Goal: Task Accomplishment & Management: Manage account settings

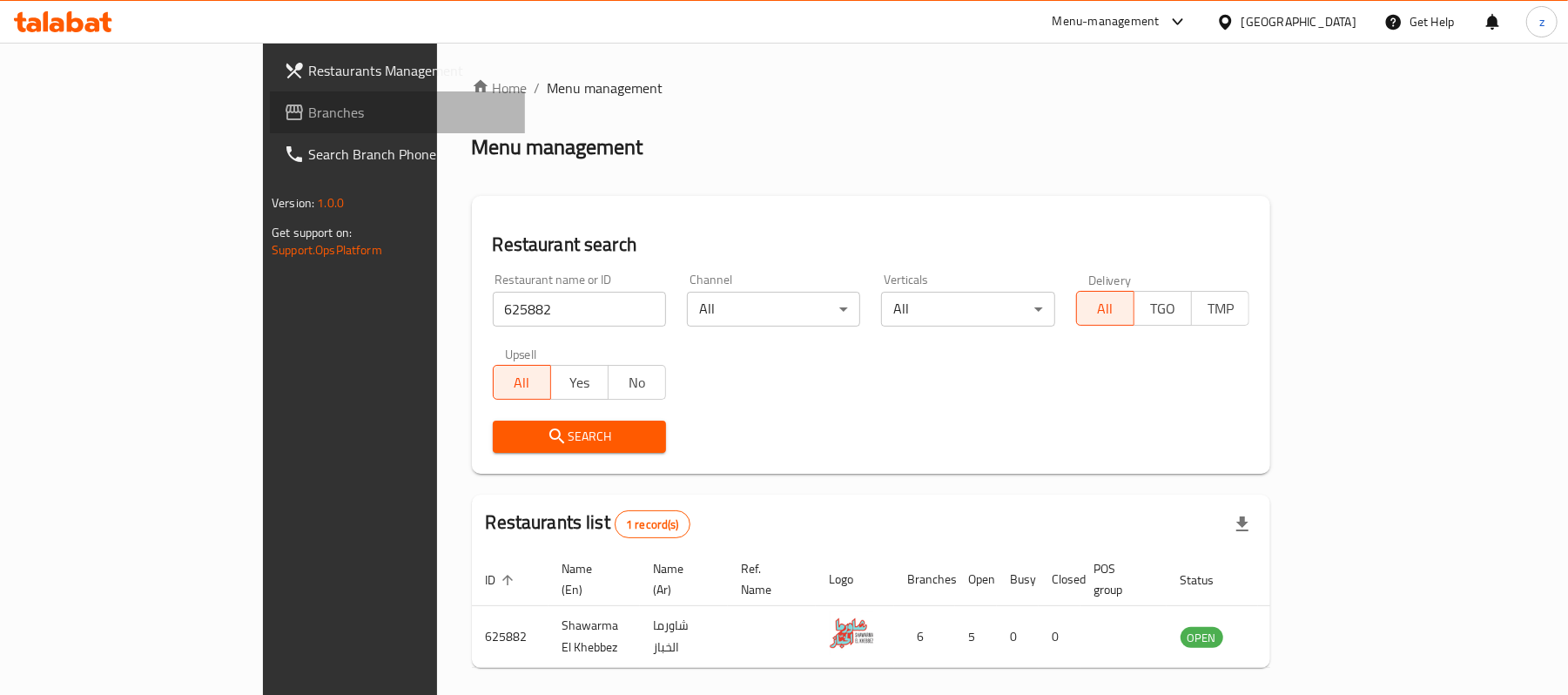
click at [308, 113] on span "Branches" at bounding box center [409, 112] width 203 height 21
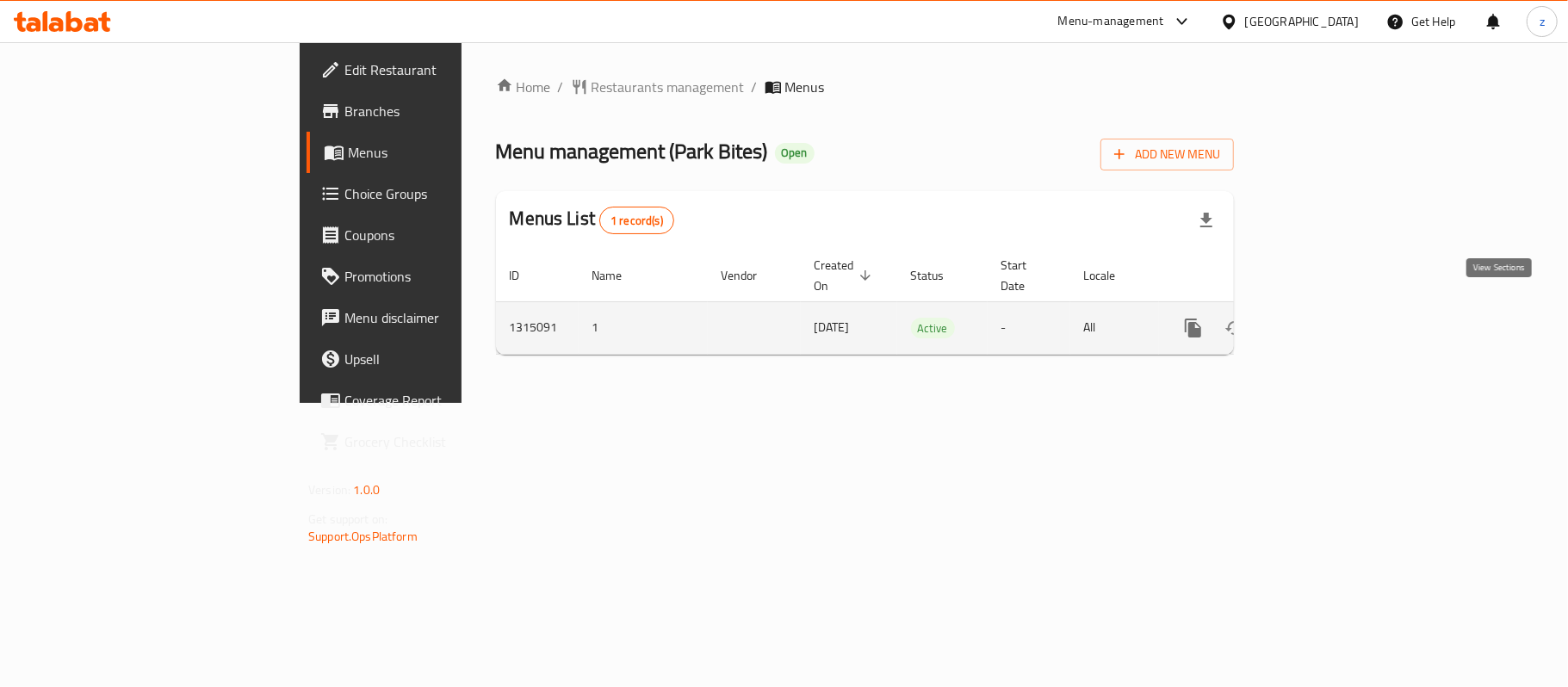
click at [1328, 318] on icon "enhanced table" at bounding box center [1316, 327] width 20 height 20
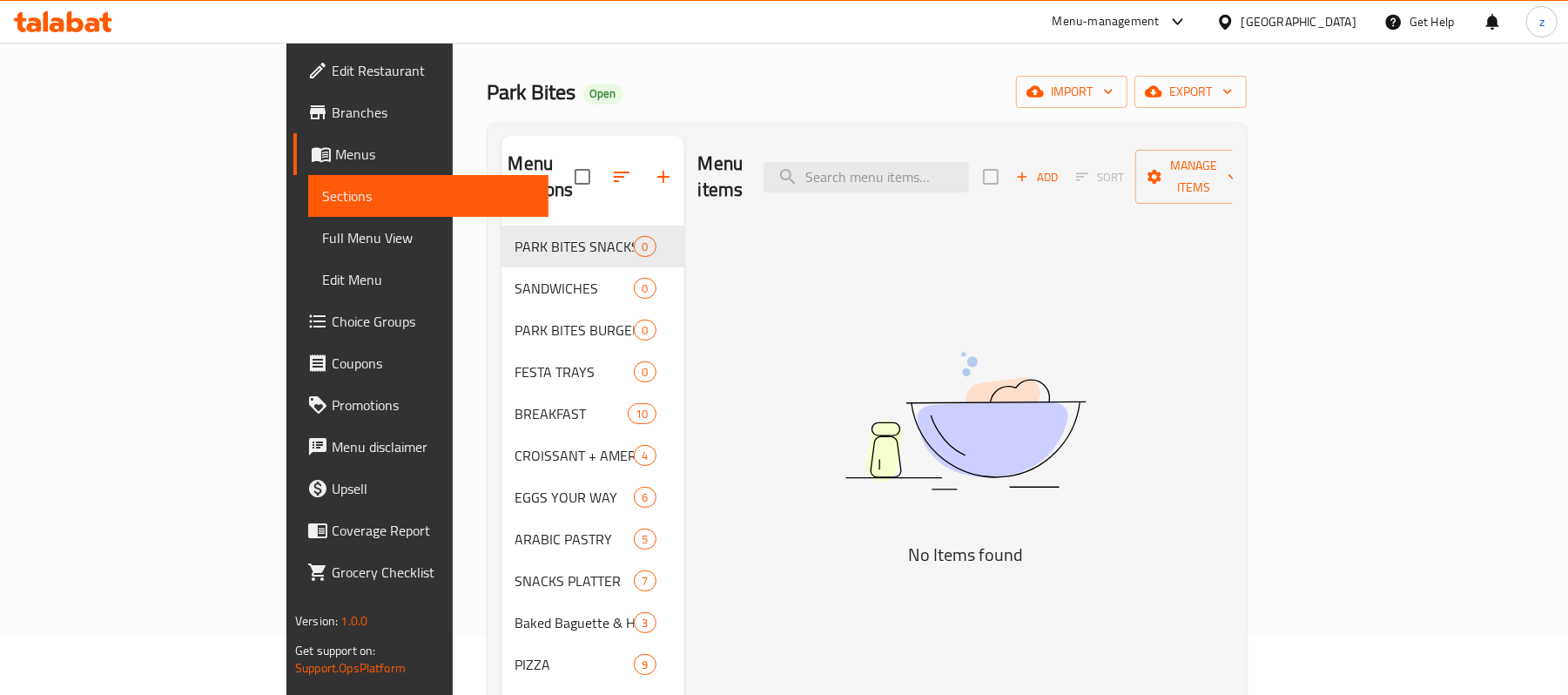
scroll to position [116, 0]
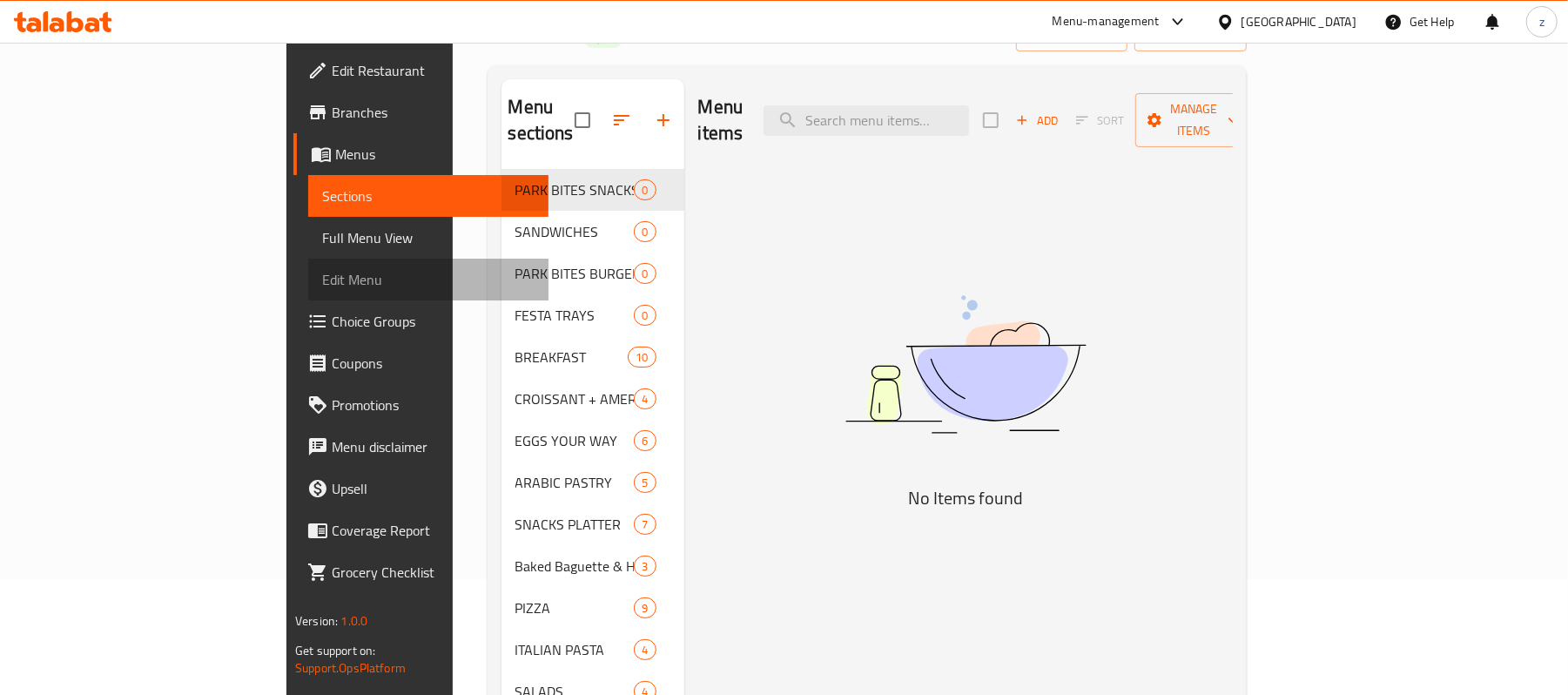
click at [322, 284] on span "Edit Menu" at bounding box center [428, 279] width 212 height 21
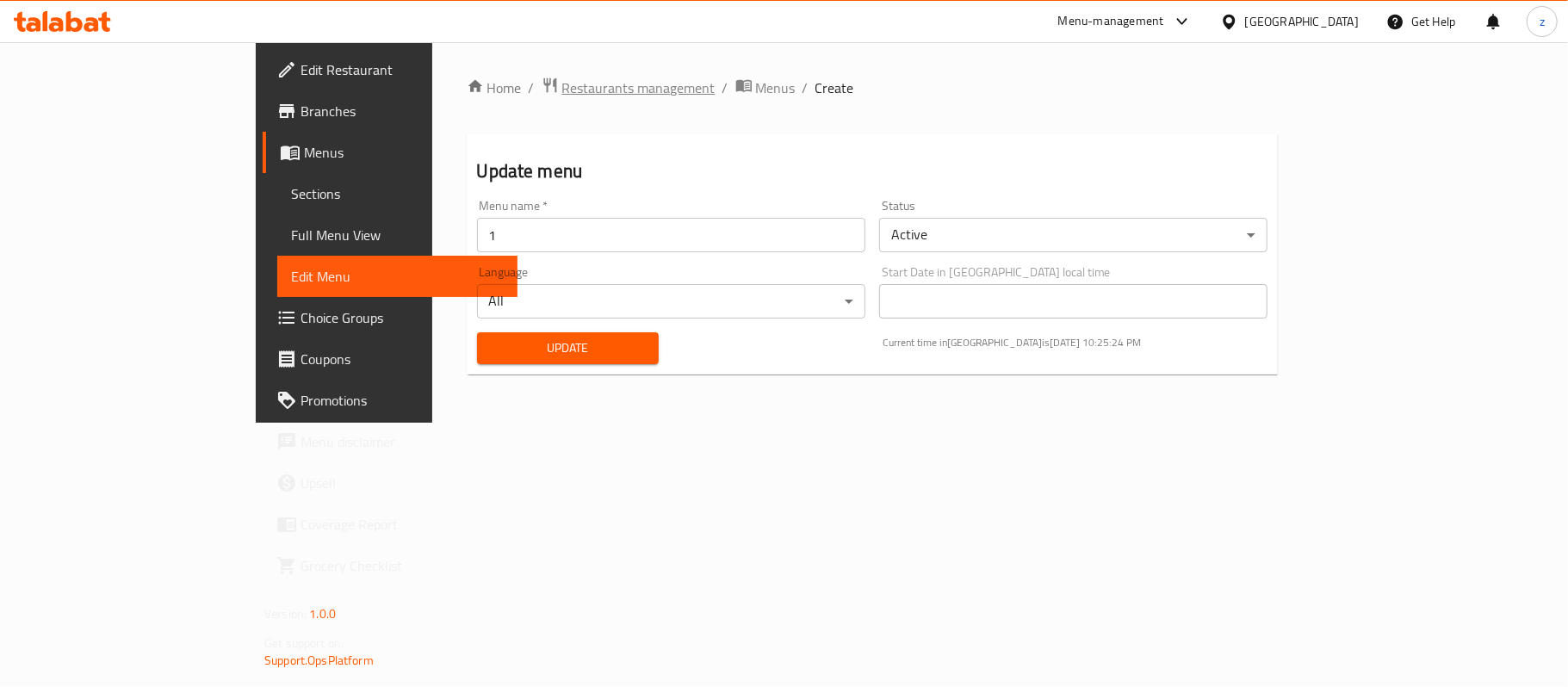
click at [562, 87] on span "Restaurants management" at bounding box center [639, 87] width 153 height 20
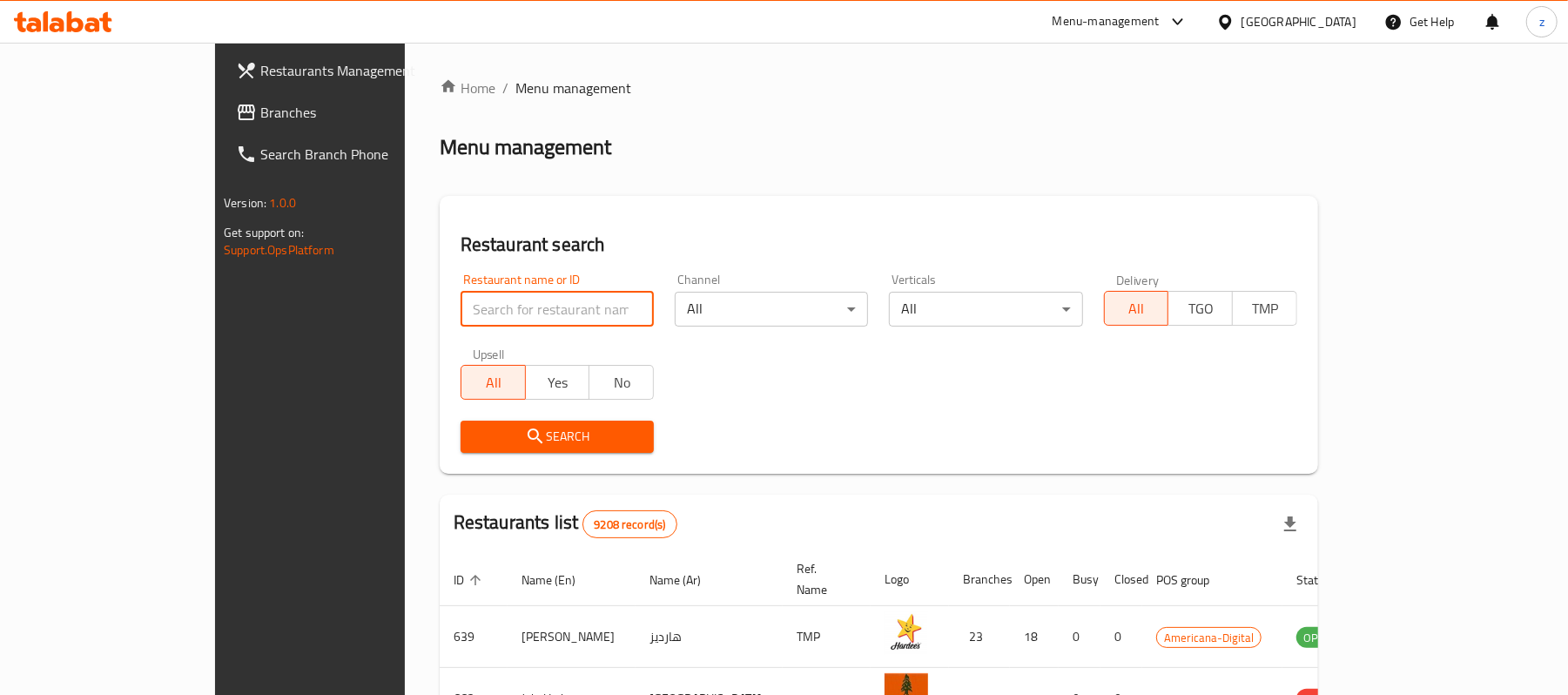
click at [465, 303] on input "search" at bounding box center [557, 309] width 194 height 35
paste input "707161"
type input "707161"
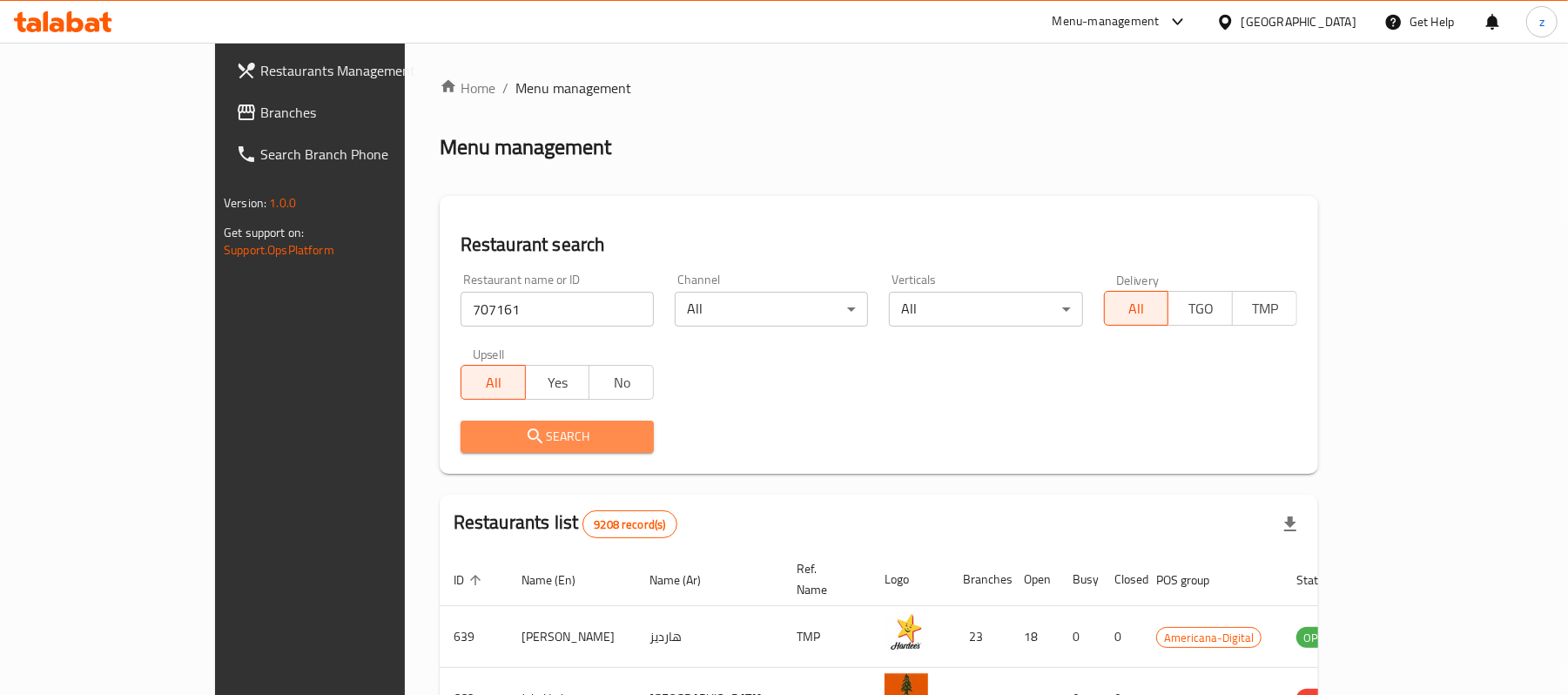
click at [525, 436] on icon "submit" at bounding box center [535, 436] width 21 height 21
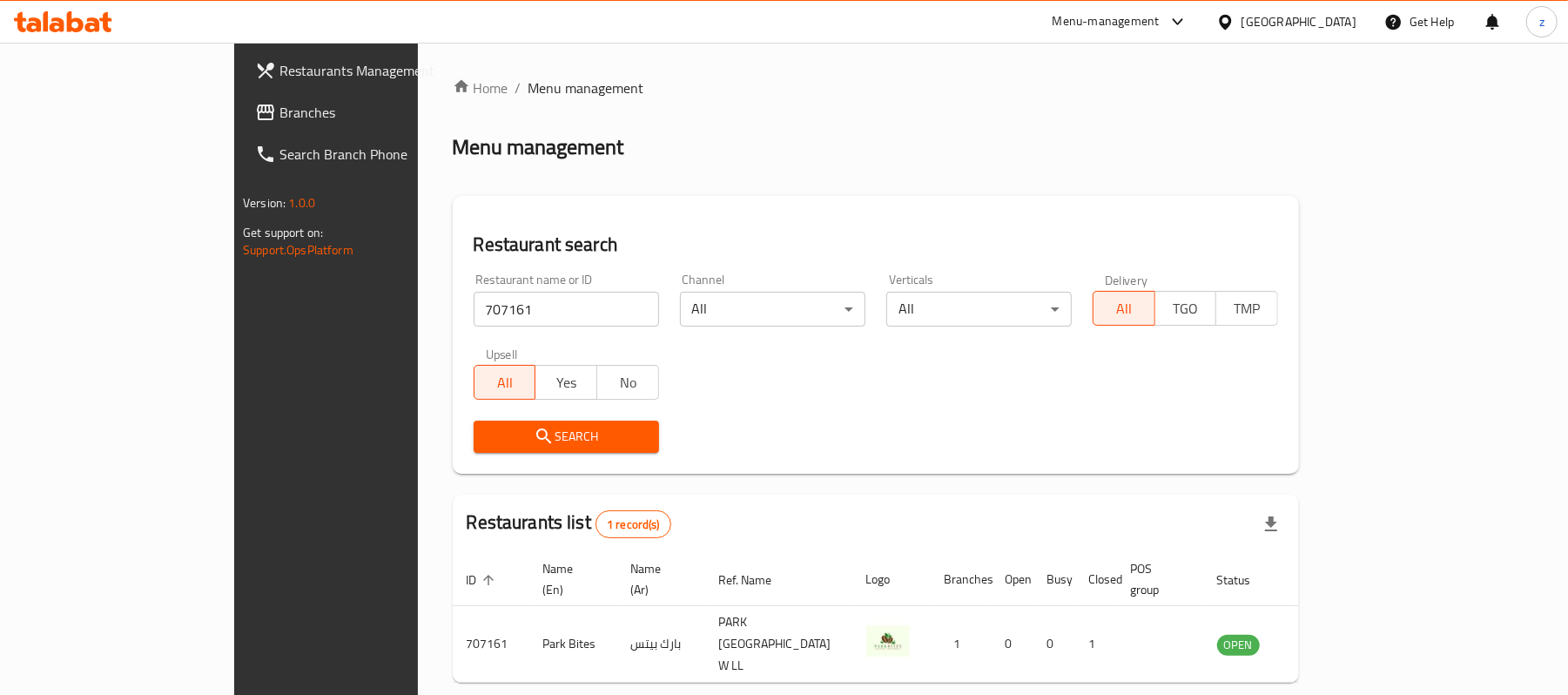
click at [280, 113] on span "Branches" at bounding box center [381, 112] width 203 height 21
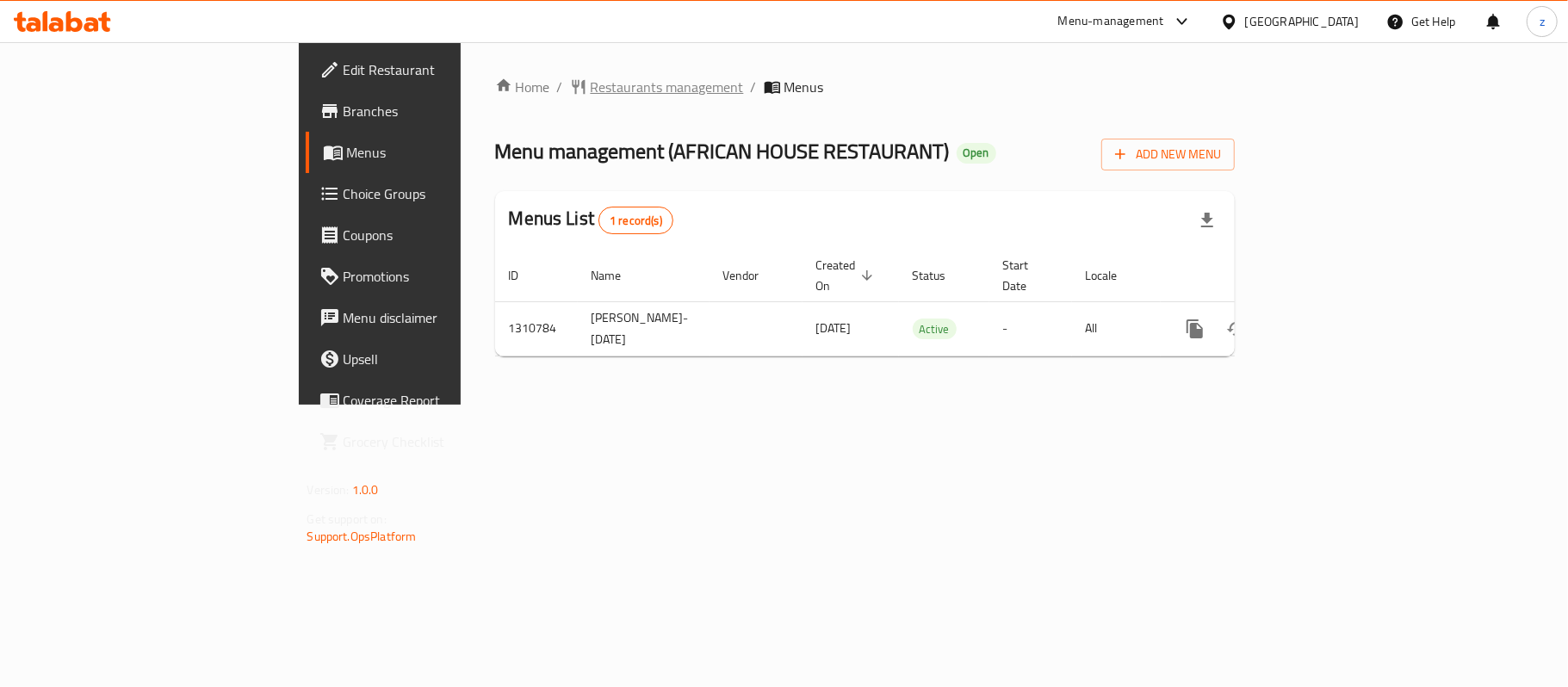
click at [591, 77] on span "Restaurants management" at bounding box center [667, 86] width 153 height 20
click at [591, 81] on span "Restaurants management" at bounding box center [667, 87] width 153 height 20
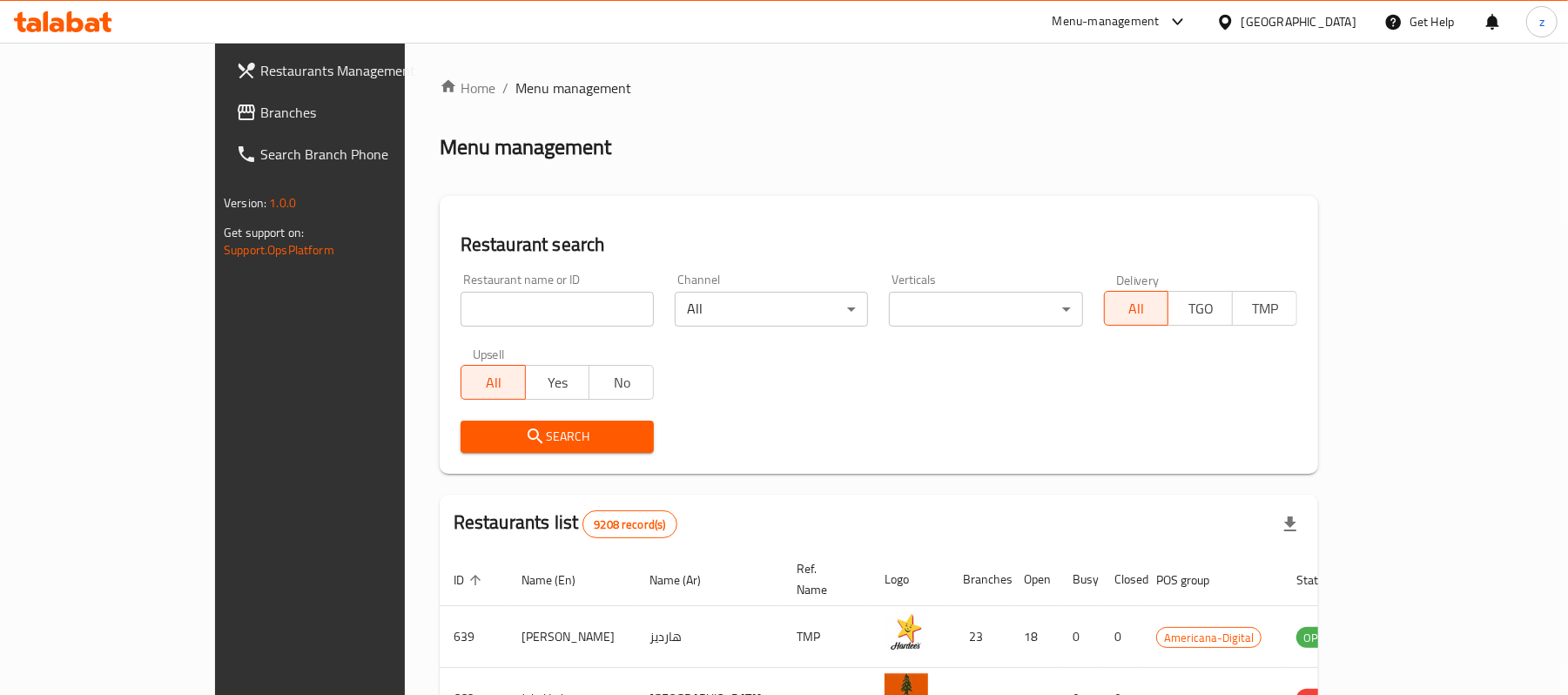
click at [496, 311] on input "search" at bounding box center [557, 309] width 194 height 35
paste input "705595"
type input "705595"
click at [525, 429] on icon "submit" at bounding box center [535, 436] width 21 height 21
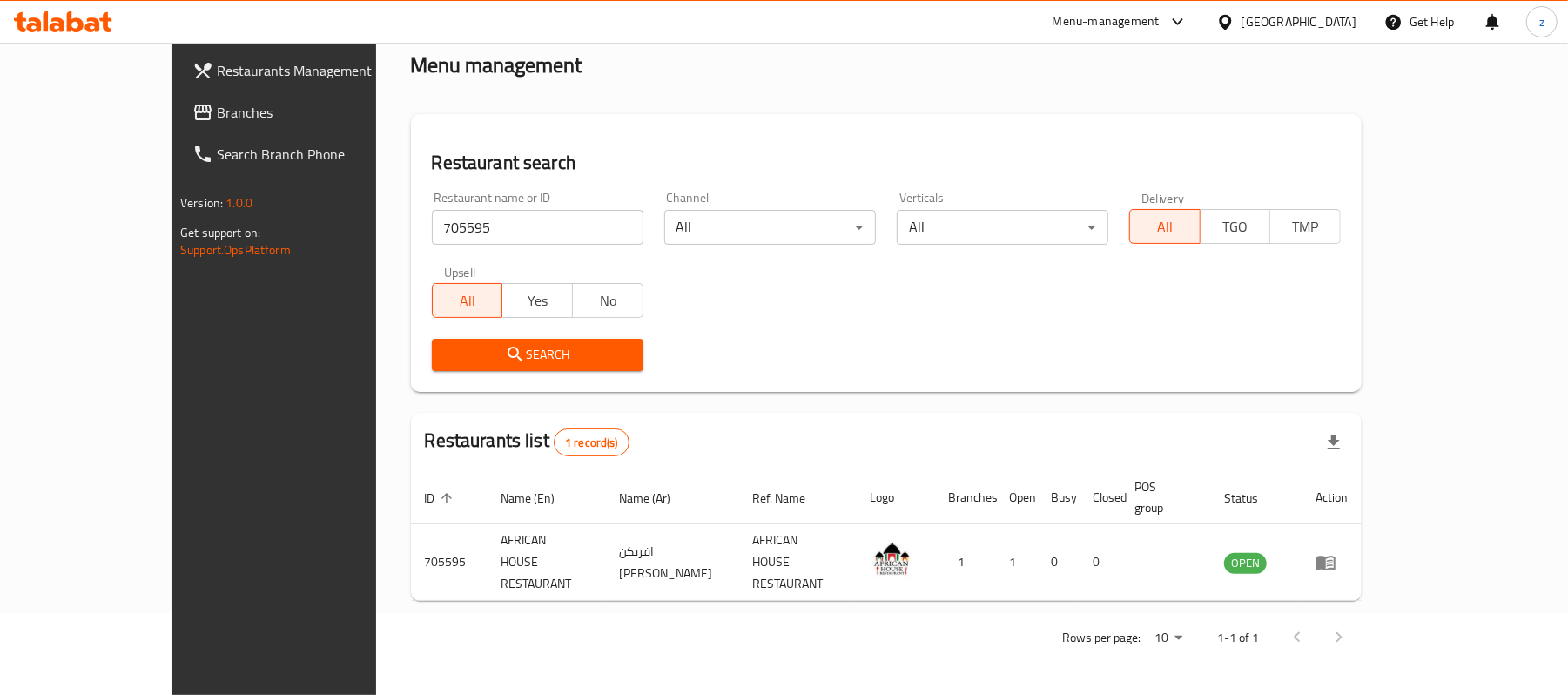
scroll to position [49, 0]
